Goal: Transaction & Acquisition: Subscribe to service/newsletter

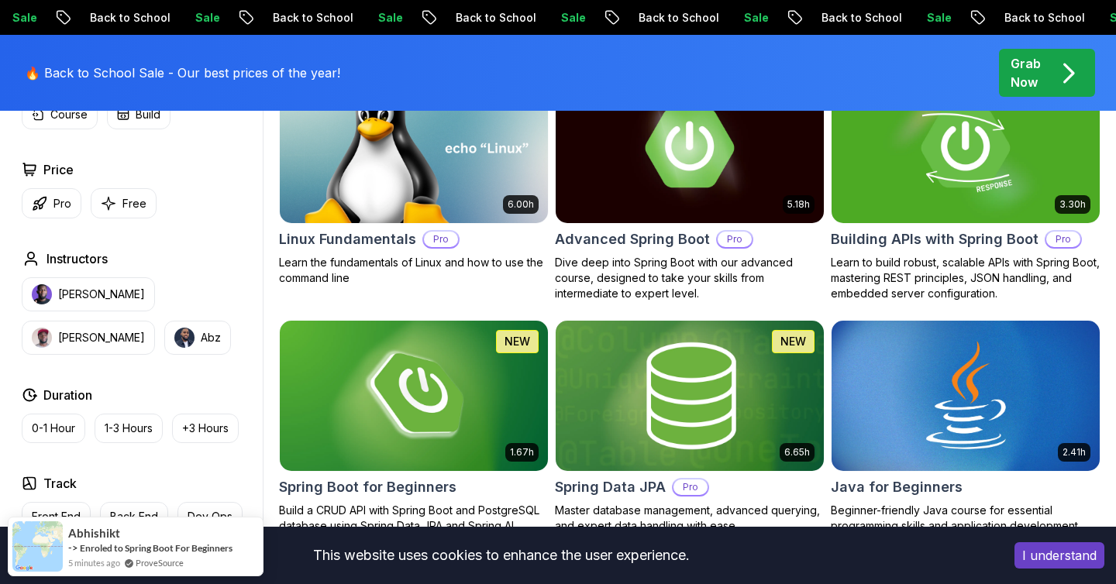
scroll to position [676, 0]
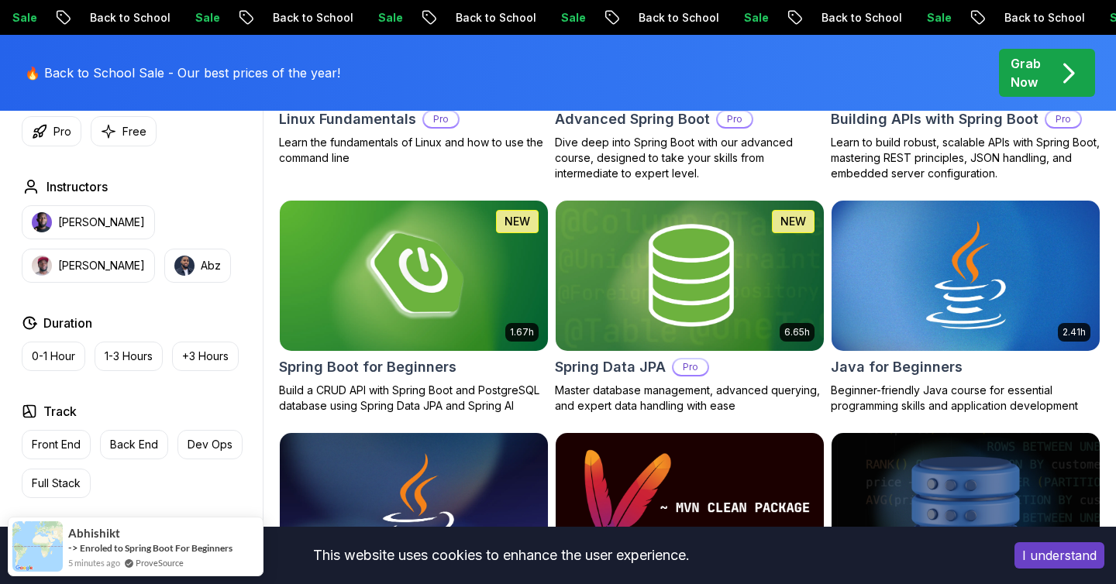
click at [1033, 546] on button "I understand" at bounding box center [1059, 555] width 90 height 26
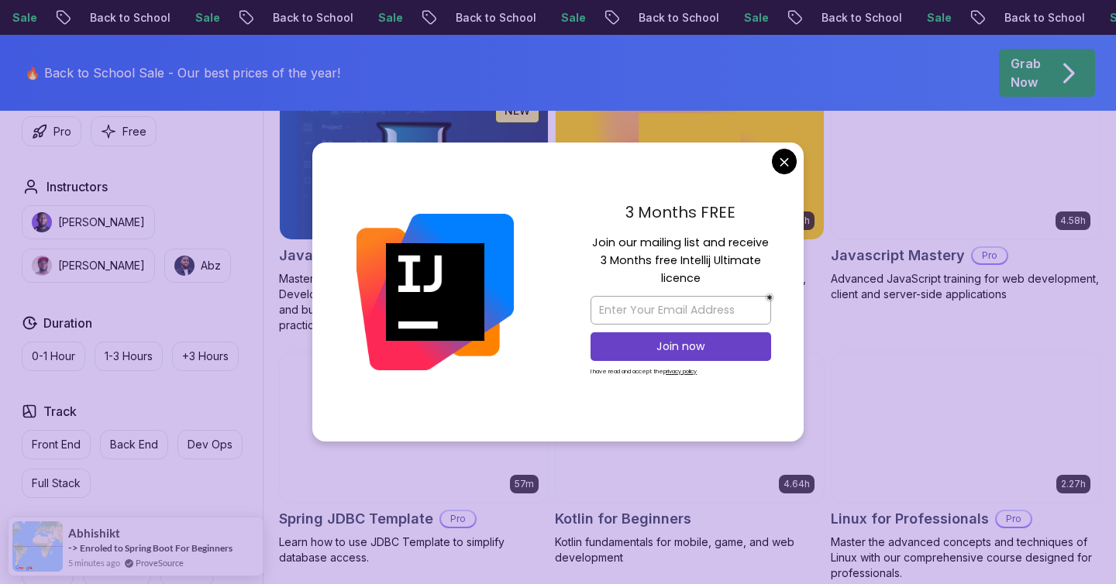
scroll to position [3213, 0]
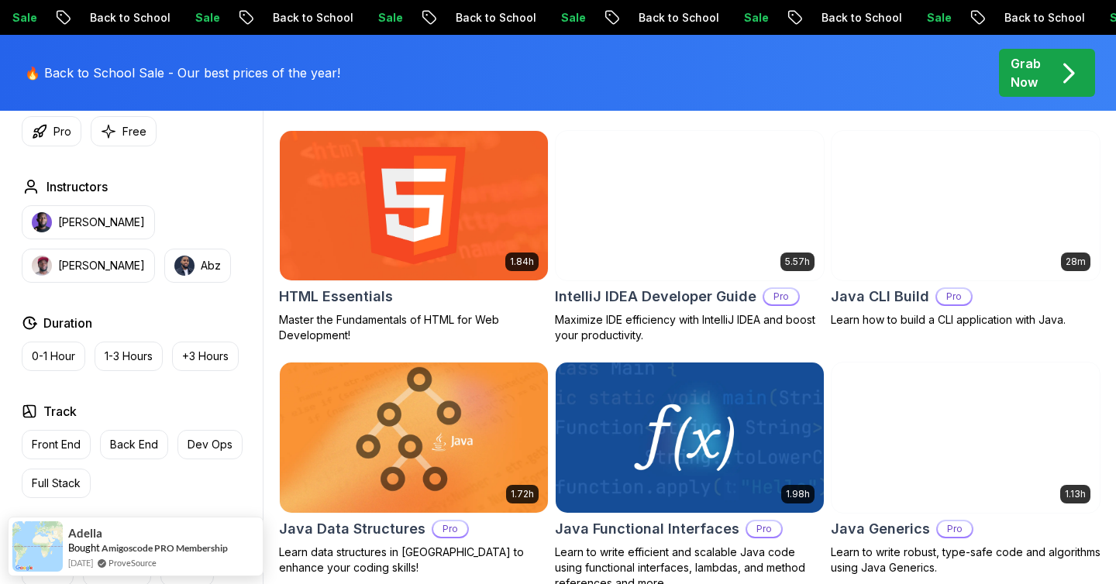
scroll to position [1908, 0]
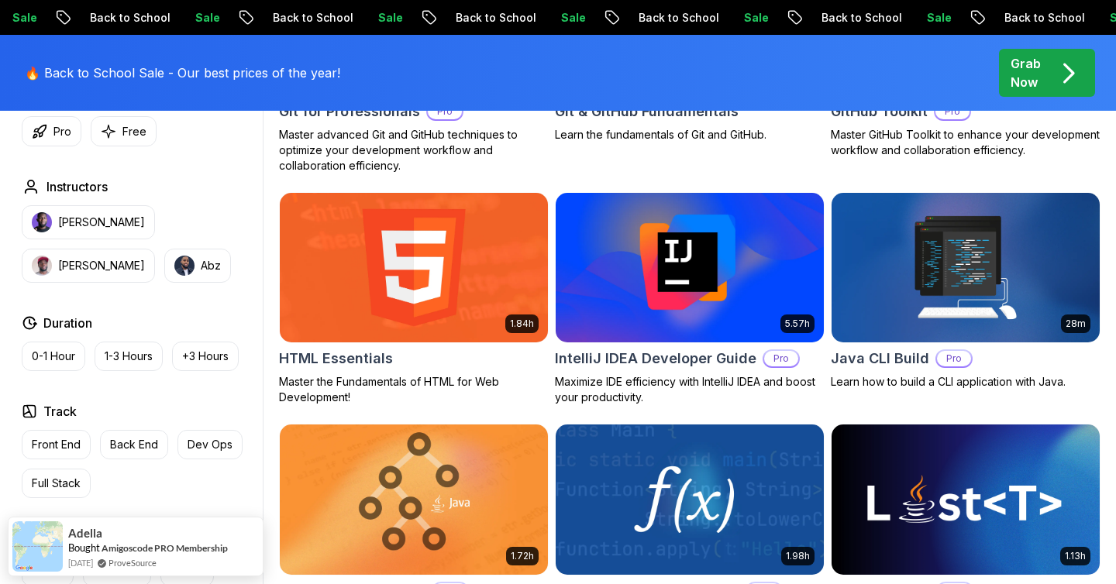
click at [650, 298] on img at bounding box center [689, 267] width 281 height 157
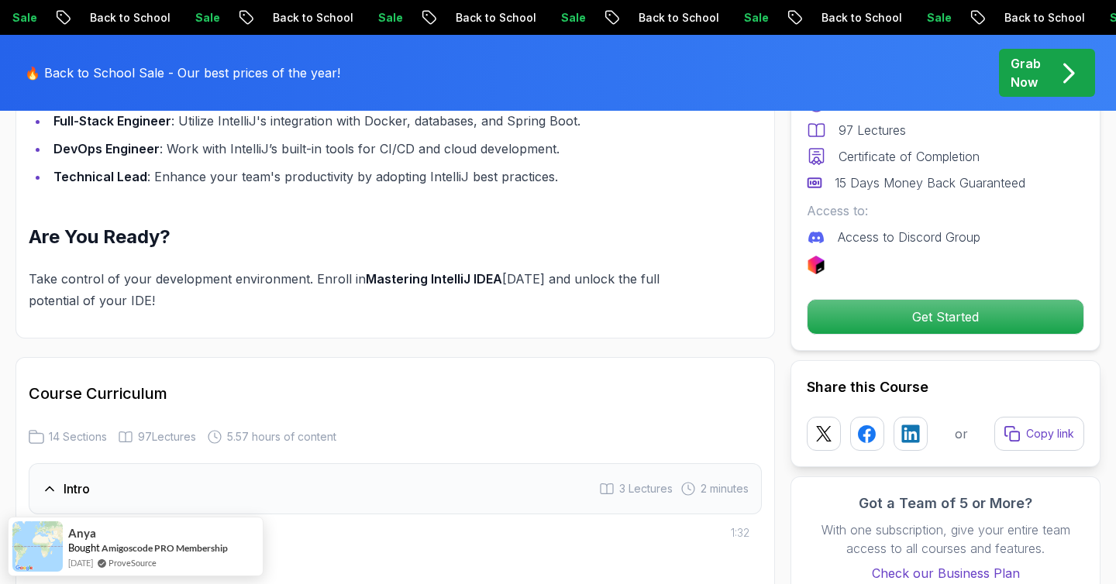
scroll to position [2186, 0]
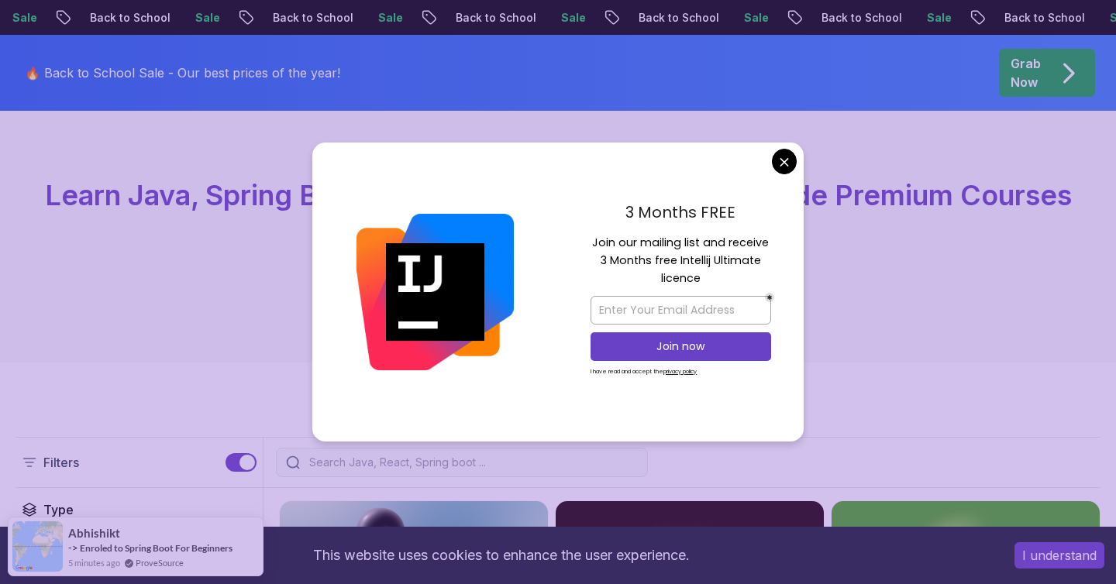
scroll to position [403, 0]
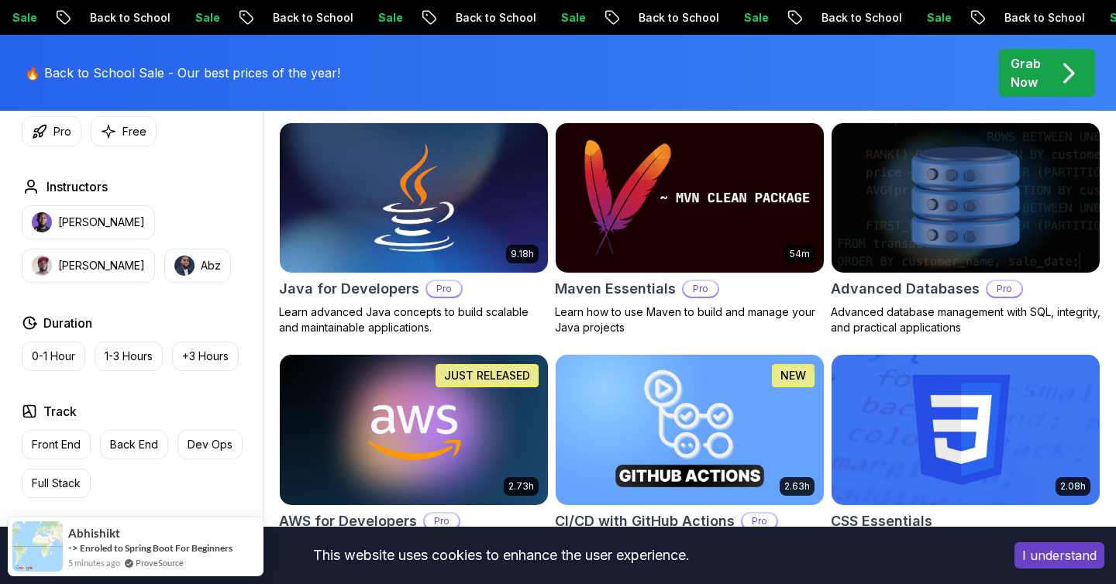
scroll to position [1010, 0]
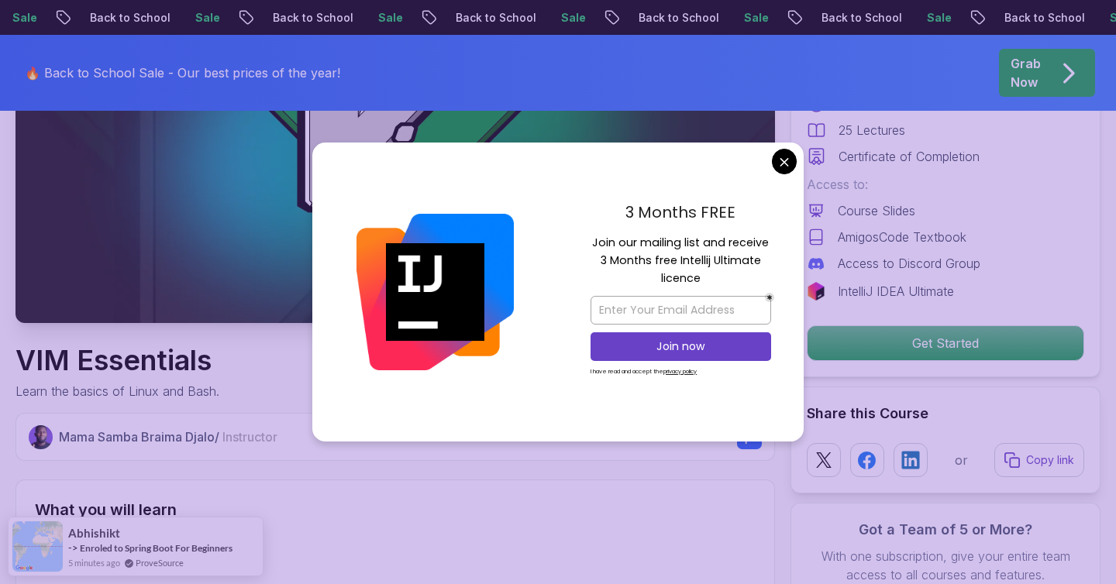
scroll to position [339, 0]
click at [664, 305] on input "email" at bounding box center [680, 310] width 181 height 29
click at [678, 314] on input "email" at bounding box center [680, 310] width 181 height 29
click at [569, 498] on h2 "What you will learn" at bounding box center [395, 509] width 721 height 22
click at [647, 314] on input "email" at bounding box center [680, 310] width 181 height 29
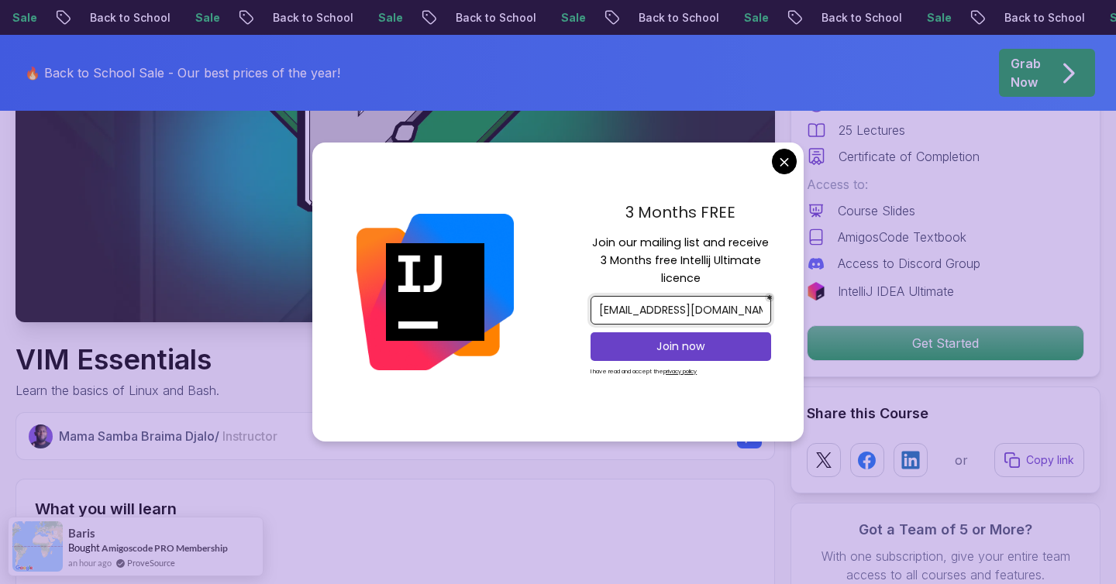
type input "[EMAIL_ADDRESS][DOMAIN_NAME]"
click at [656, 339] on p "Join now" at bounding box center [681, 346] width 146 height 15
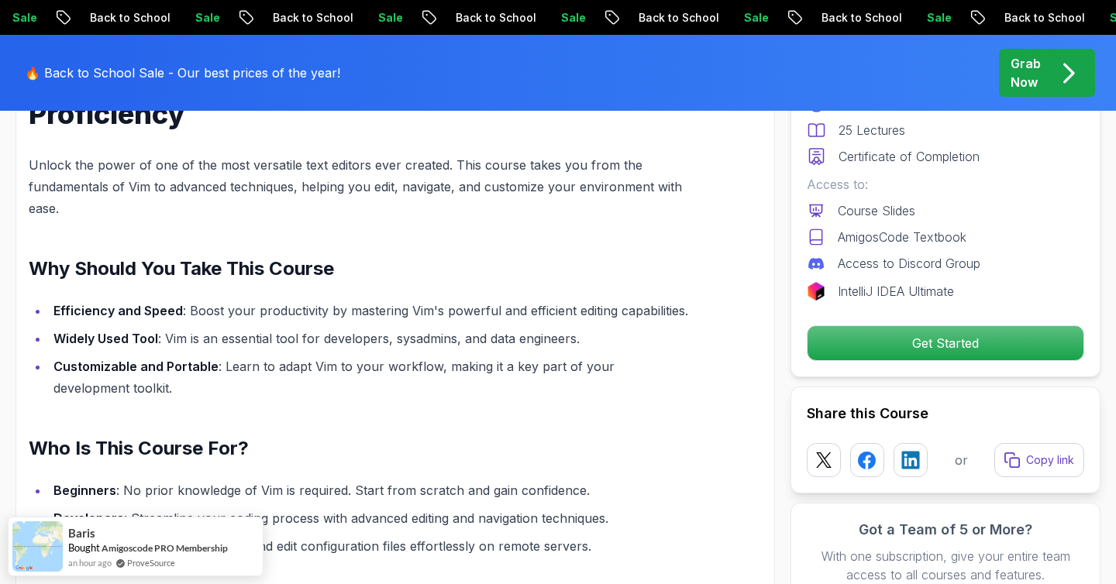
click at [515, 383] on div "Master the Art of Vim: From Basics to Proficiency Unlock the power of one of th…" at bounding box center [358, 467] width 659 height 800
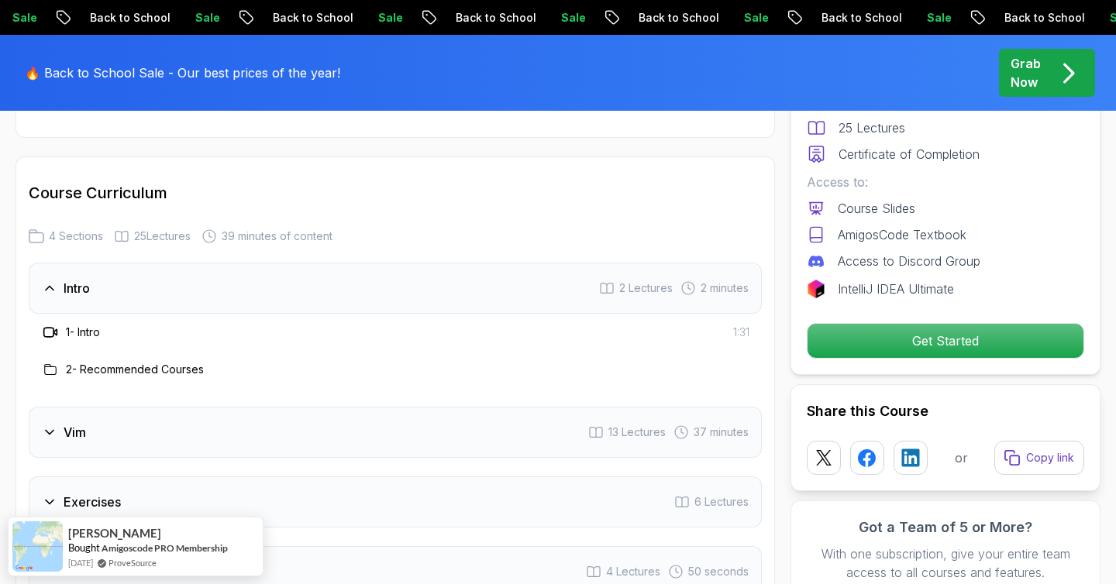
scroll to position [1895, 0]
